Goal: Transaction & Acquisition: Purchase product/service

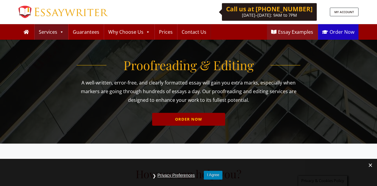
scroll to position [46, 0]
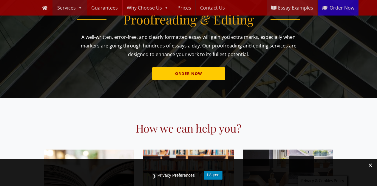
click at [204, 74] on link "ORDER NOW" at bounding box center [188, 73] width 73 height 13
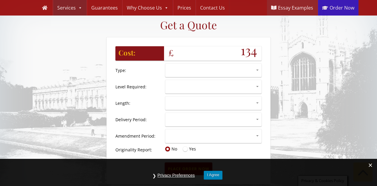
scroll to position [600, 0]
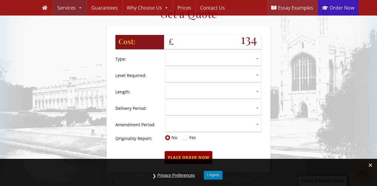
click at [258, 55] on select at bounding box center [213, 58] width 96 height 13
click at [369, 166] on span at bounding box center [369, 165] width 13 height 13
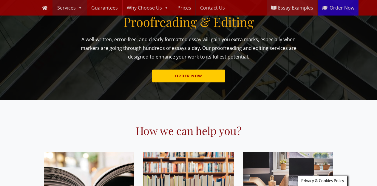
scroll to position [49, 0]
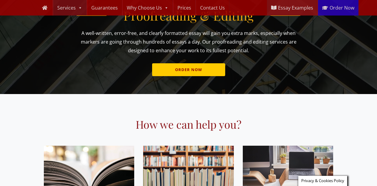
click at [191, 75] on link "ORDER NOW" at bounding box center [188, 69] width 73 height 13
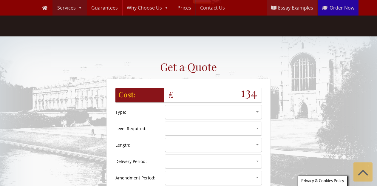
scroll to position [580, 0]
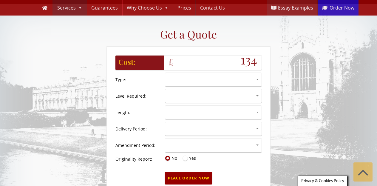
click at [256, 74] on select at bounding box center [213, 79] width 96 height 13
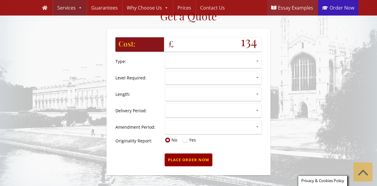
scroll to position [603, 0]
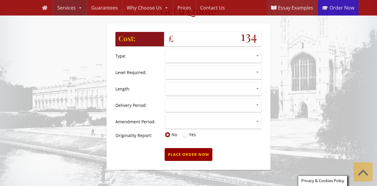
click at [257, 52] on select at bounding box center [213, 55] width 96 height 13
click at [194, 54] on select at bounding box center [213, 55] width 96 height 13
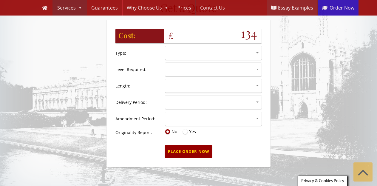
scroll to position [603, 0]
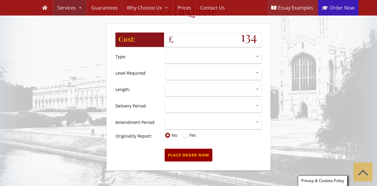
click at [186, 137] on input "Yes" at bounding box center [185, 135] width 5 height 5
radio input "true"
click at [258, 54] on select at bounding box center [213, 56] width 96 height 13
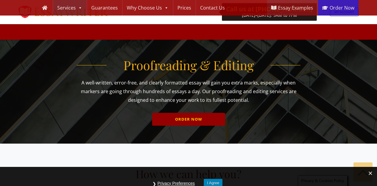
scroll to position [603, 0]
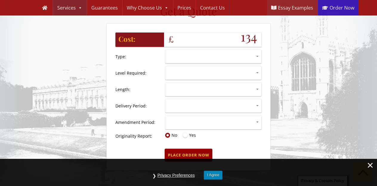
click at [371, 163] on span at bounding box center [369, 165] width 13 height 13
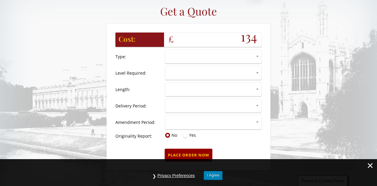
scroll to position [0, 0]
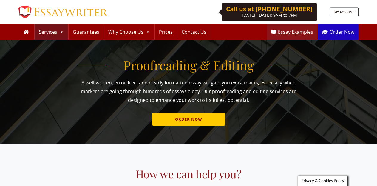
click at [184, 117] on link "ORDER NOW" at bounding box center [188, 119] width 73 height 13
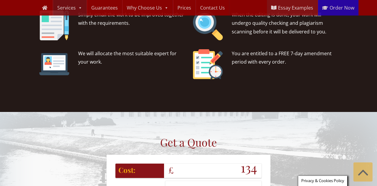
scroll to position [580, 0]
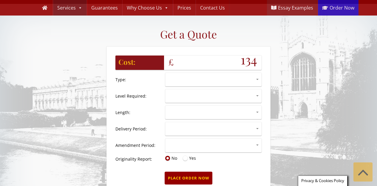
click at [250, 75] on select at bounding box center [213, 79] width 96 height 13
click at [258, 76] on select at bounding box center [213, 79] width 96 height 13
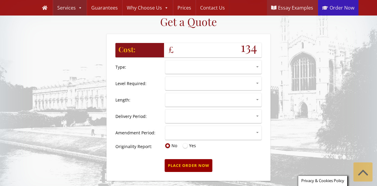
scroll to position [603, 0]
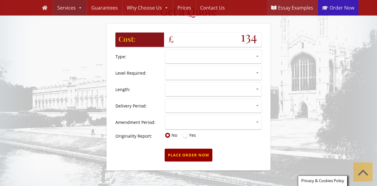
click at [257, 71] on select at bounding box center [213, 72] width 96 height 13
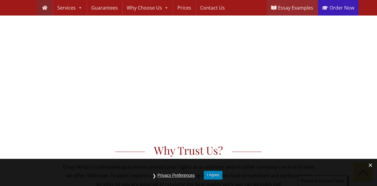
scroll to position [412, 0]
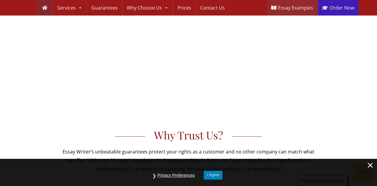
click at [370, 167] on span at bounding box center [369, 165] width 13 height 13
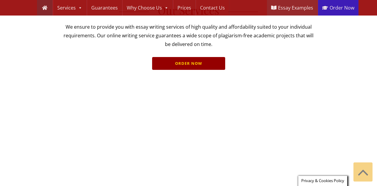
scroll to position [254, 0]
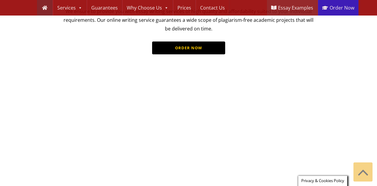
click at [193, 48] on link "ORDER NOW" at bounding box center [188, 47] width 73 height 13
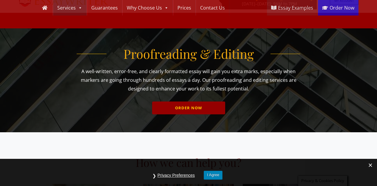
scroll to position [40, 0]
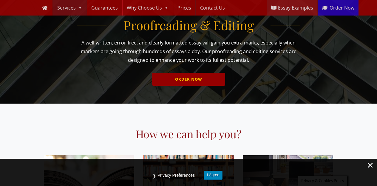
click at [371, 166] on span at bounding box center [369, 165] width 13 height 13
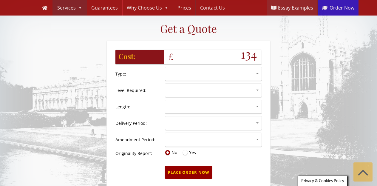
scroll to position [588, 0]
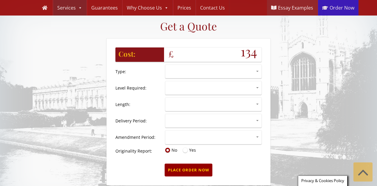
click at [257, 67] on select at bounding box center [213, 71] width 96 height 13
click at [185, 152] on input "Yes" at bounding box center [185, 150] width 5 height 5
radio input "true"
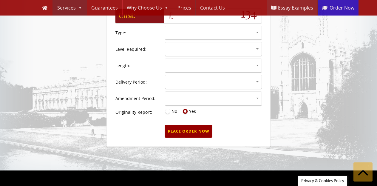
scroll to position [644, 0]
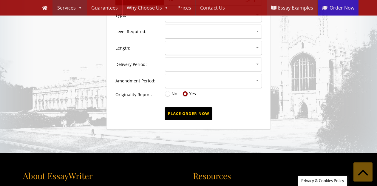
click at [186, 120] on input "Place Order Now" at bounding box center [189, 113] width 48 height 13
click at [194, 120] on input "Place Order Now" at bounding box center [189, 113] width 48 height 13
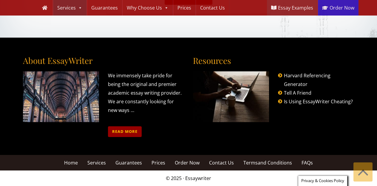
scroll to position [764, 0]
click at [219, 162] on span "Contact Us" at bounding box center [221, 162] width 25 height 7
